Goal: Information Seeking & Learning: Learn about a topic

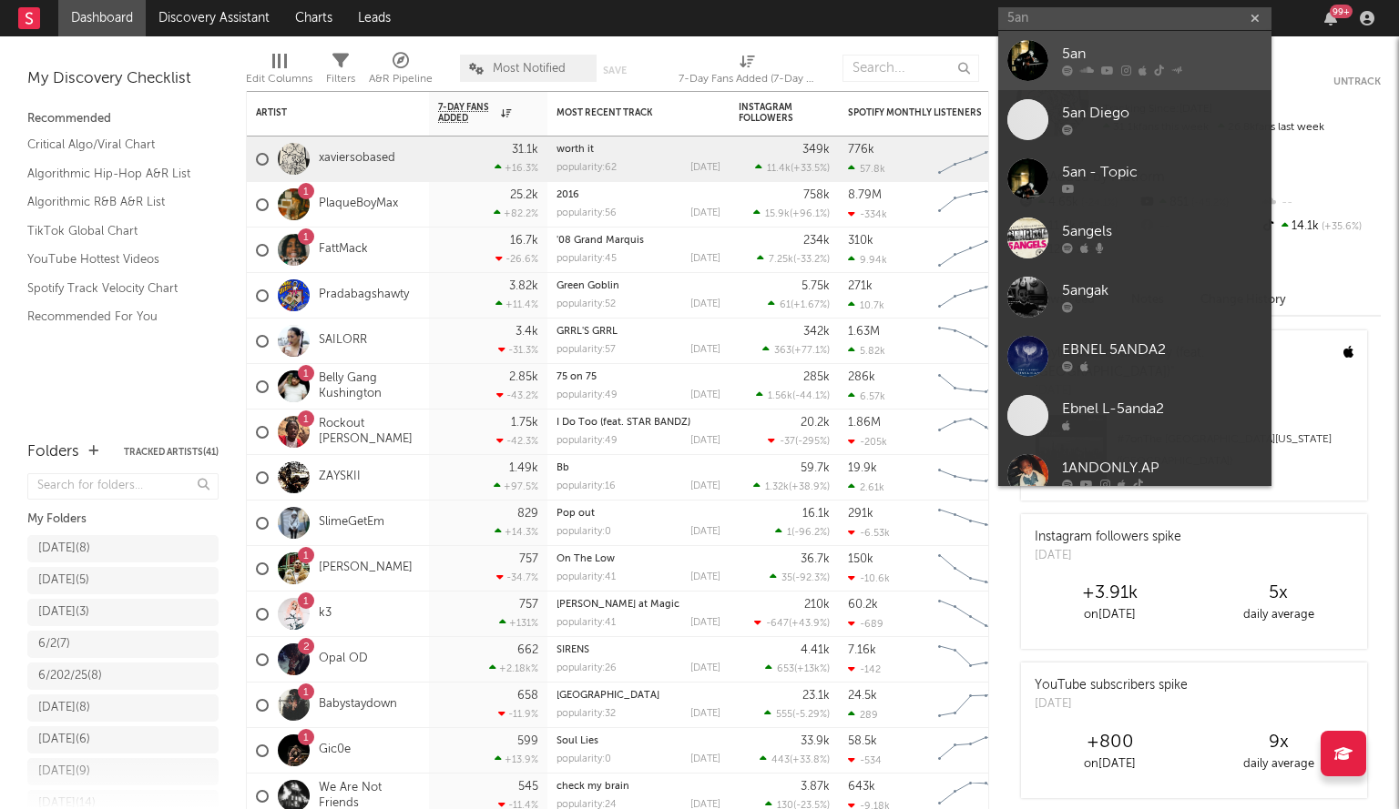
type input "5an"
click at [1058, 45] on link "5an" at bounding box center [1134, 60] width 273 height 59
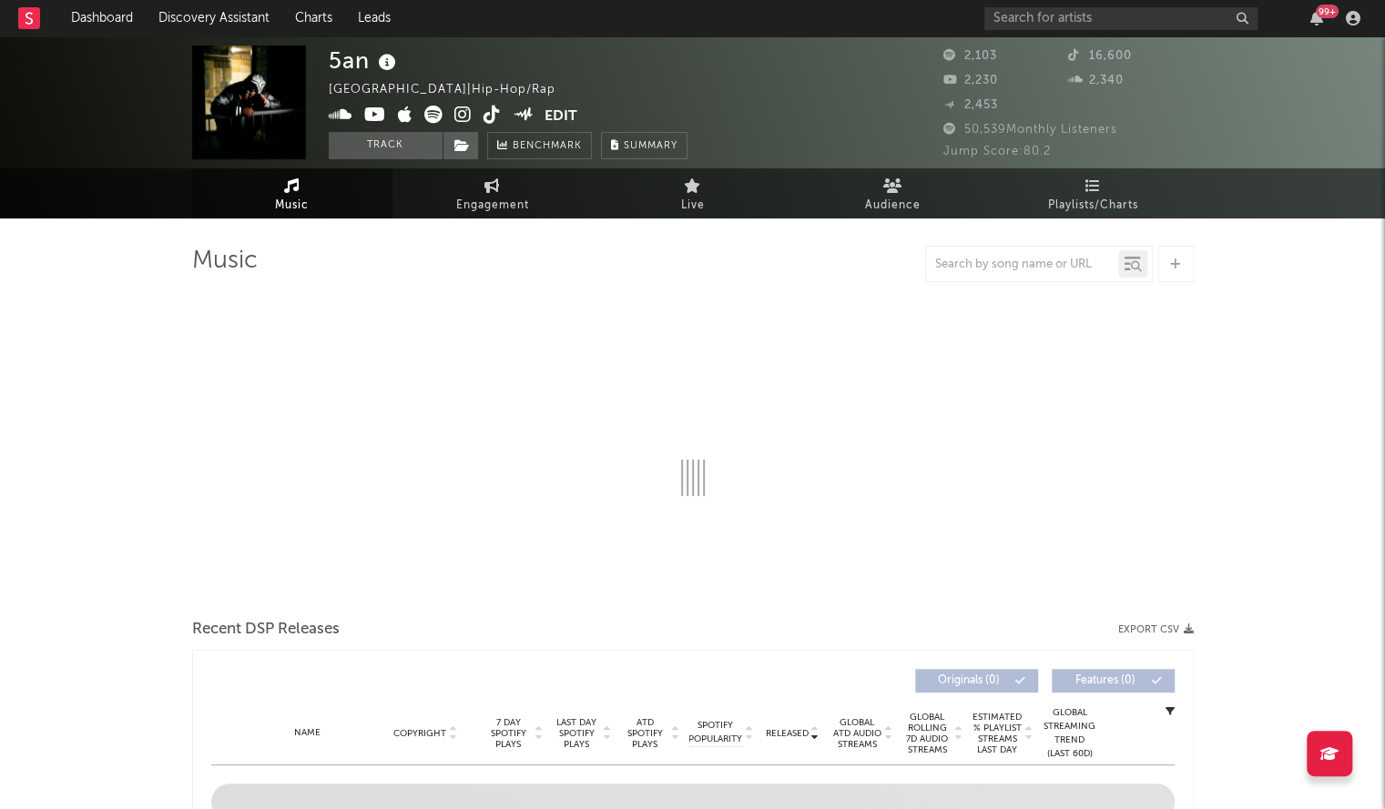
select select "6m"
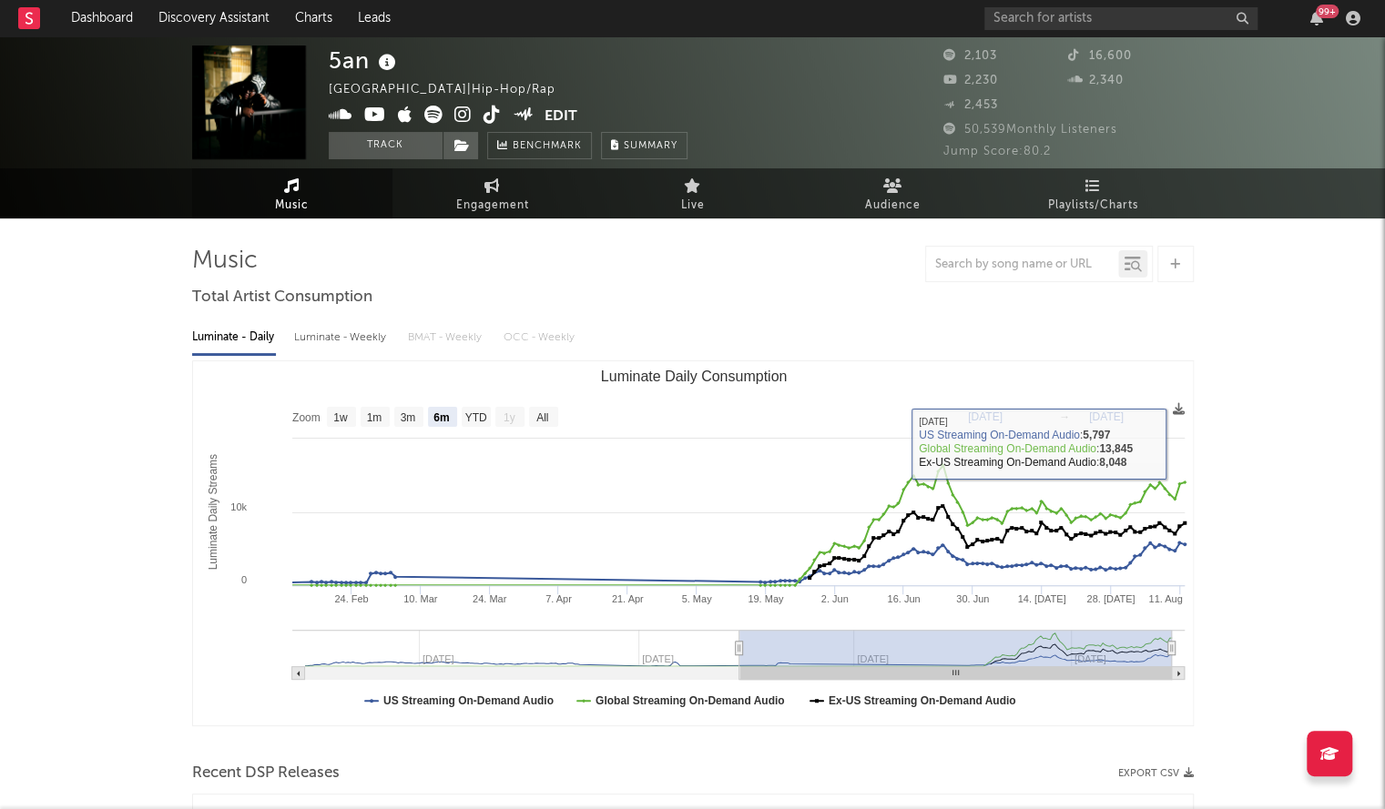
click at [1091, 54] on span "16,600" at bounding box center [1100, 56] width 64 height 12
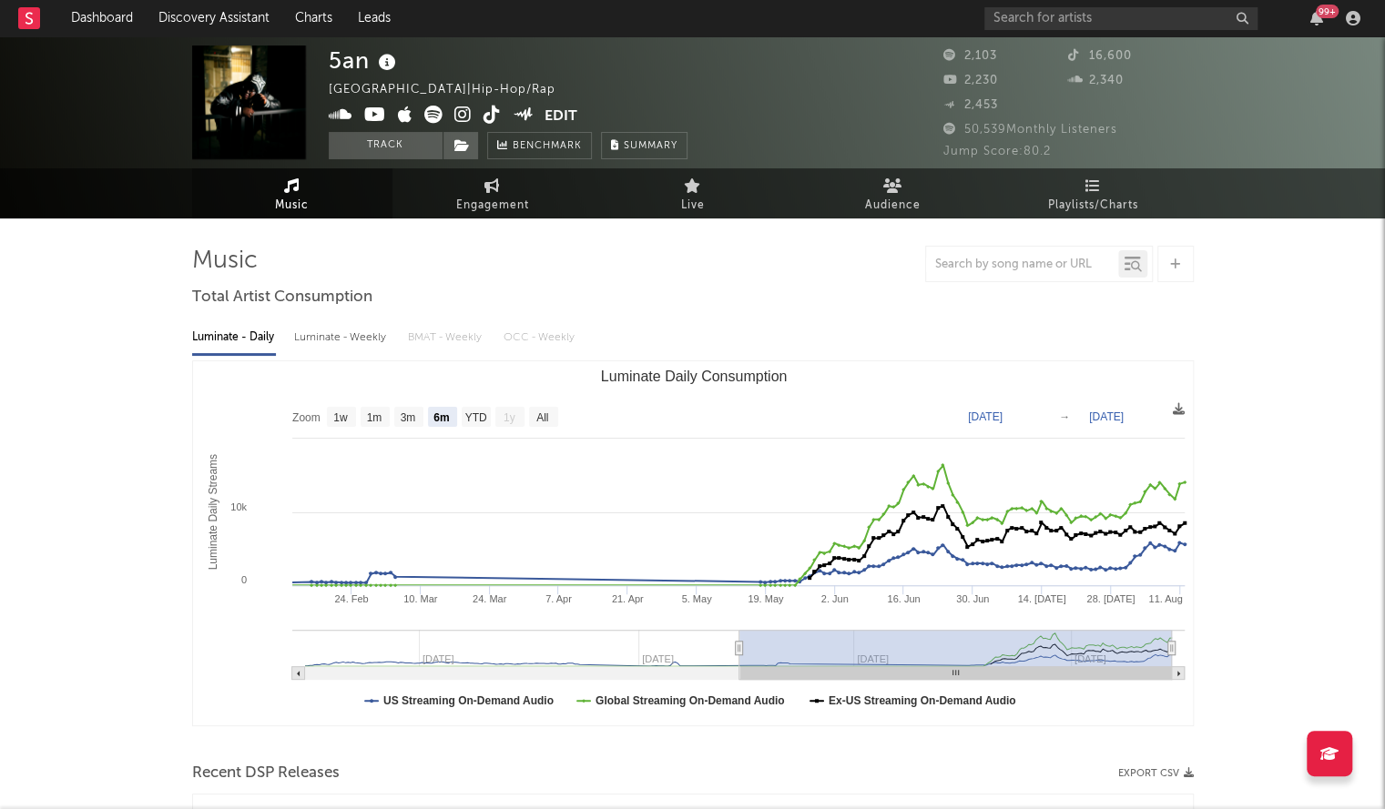
click at [484, 124] on icon at bounding box center [491, 115] width 17 height 18
